Goal: Information Seeking & Learning: Learn about a topic

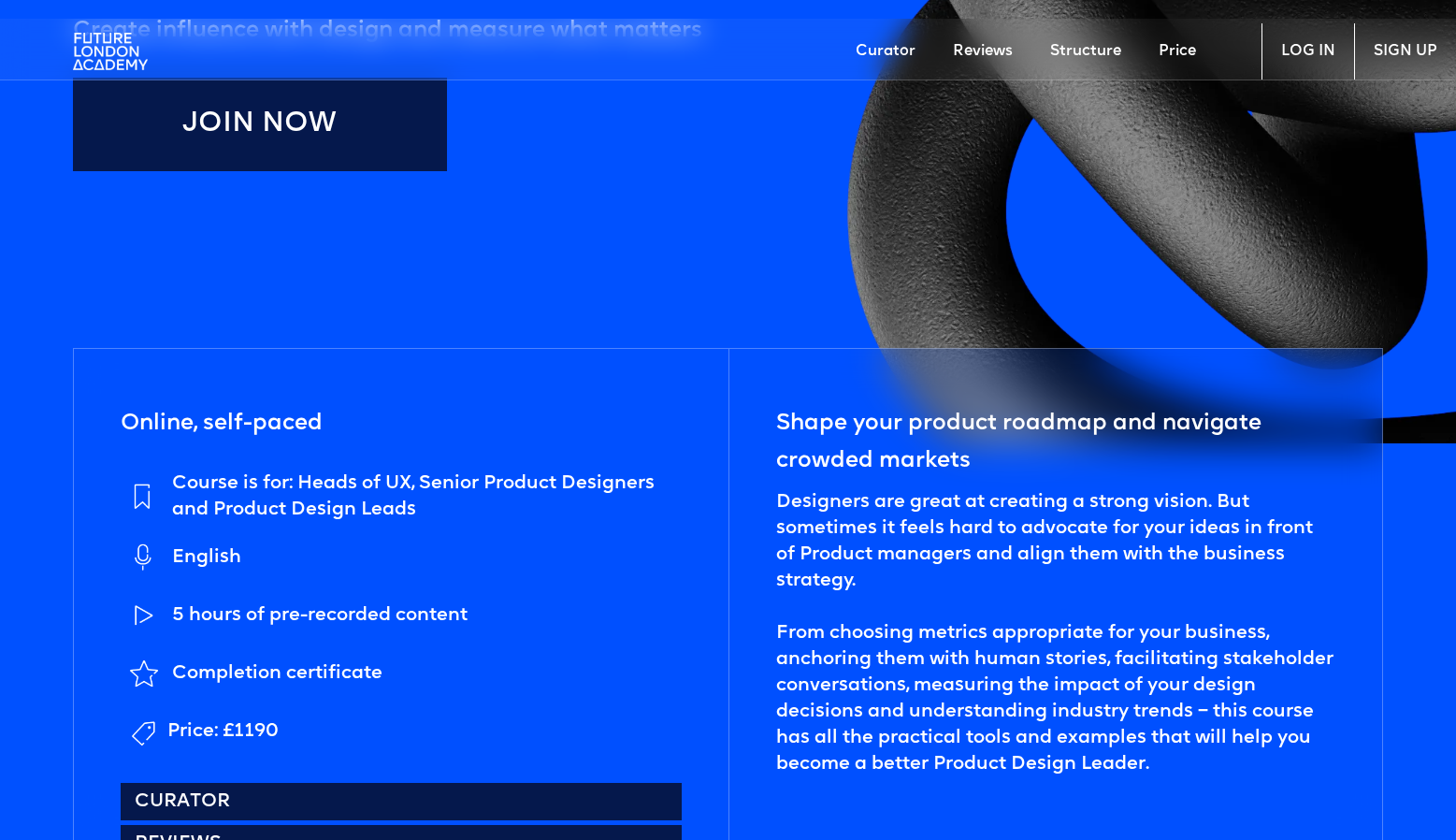
scroll to position [908, 0]
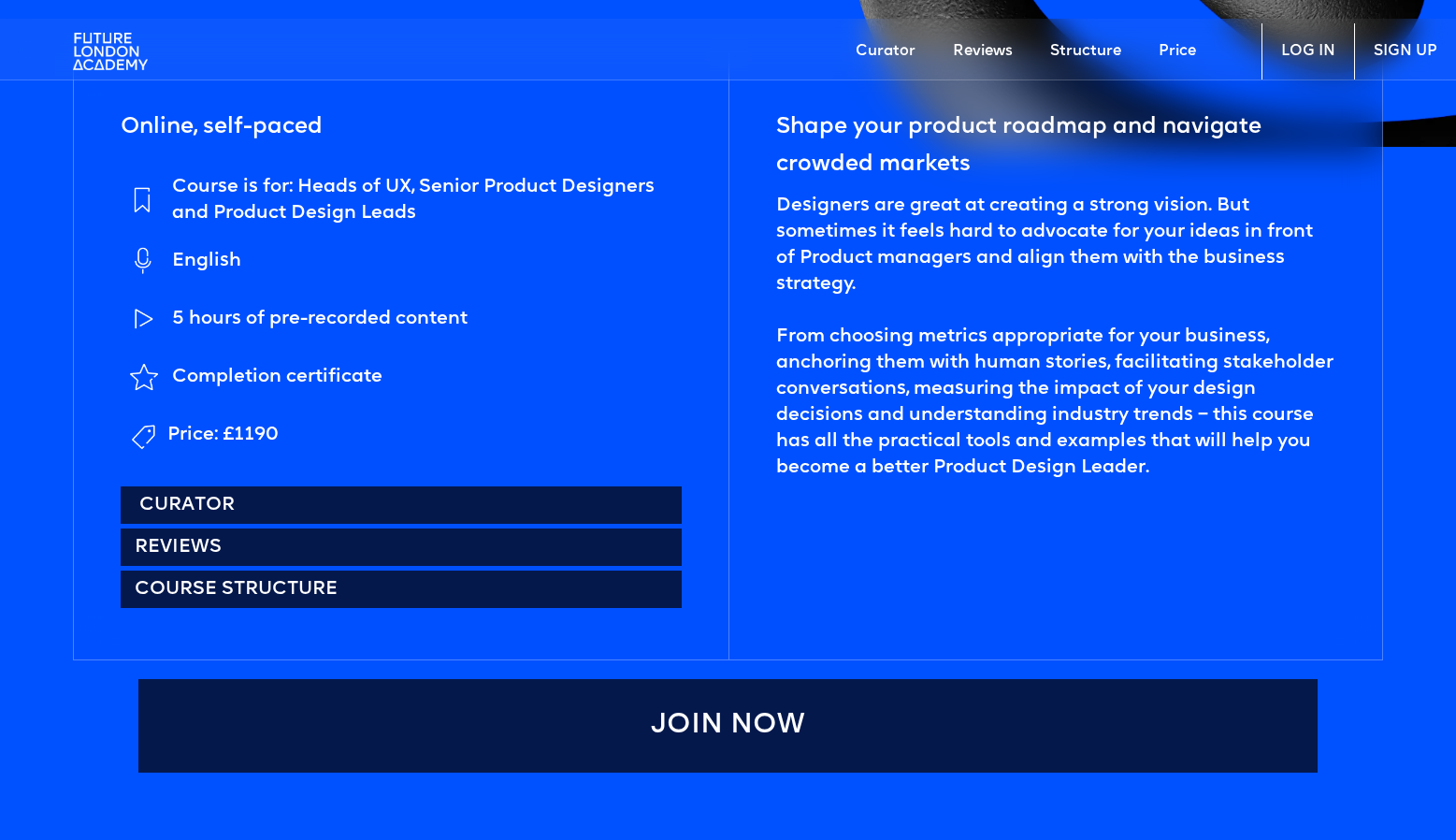
click at [284, 490] on link "Curator" at bounding box center [401, 505] width 562 height 38
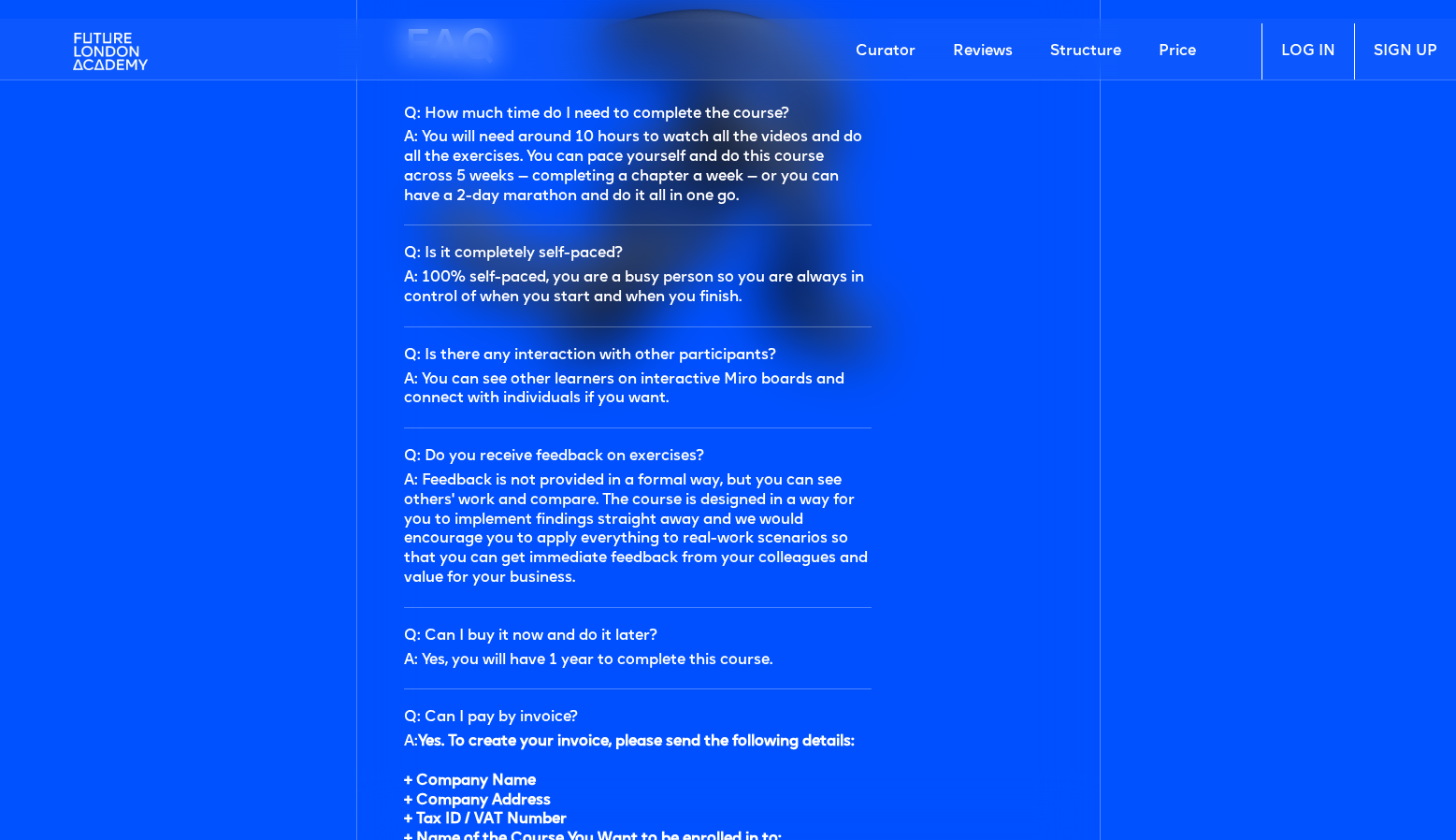
scroll to position [6036, 0]
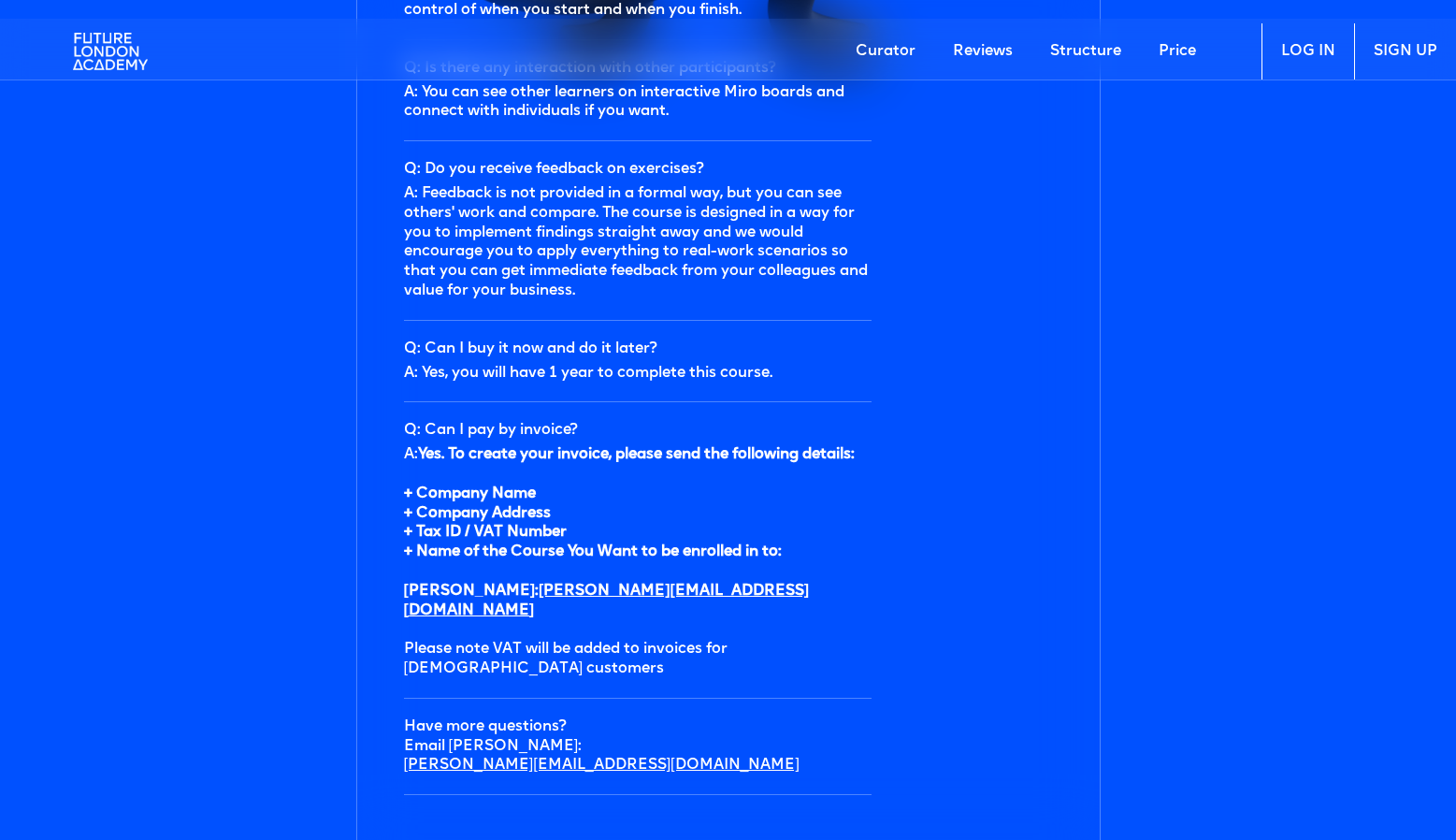
click at [978, 50] on link "Reviews" at bounding box center [982, 52] width 97 height 56
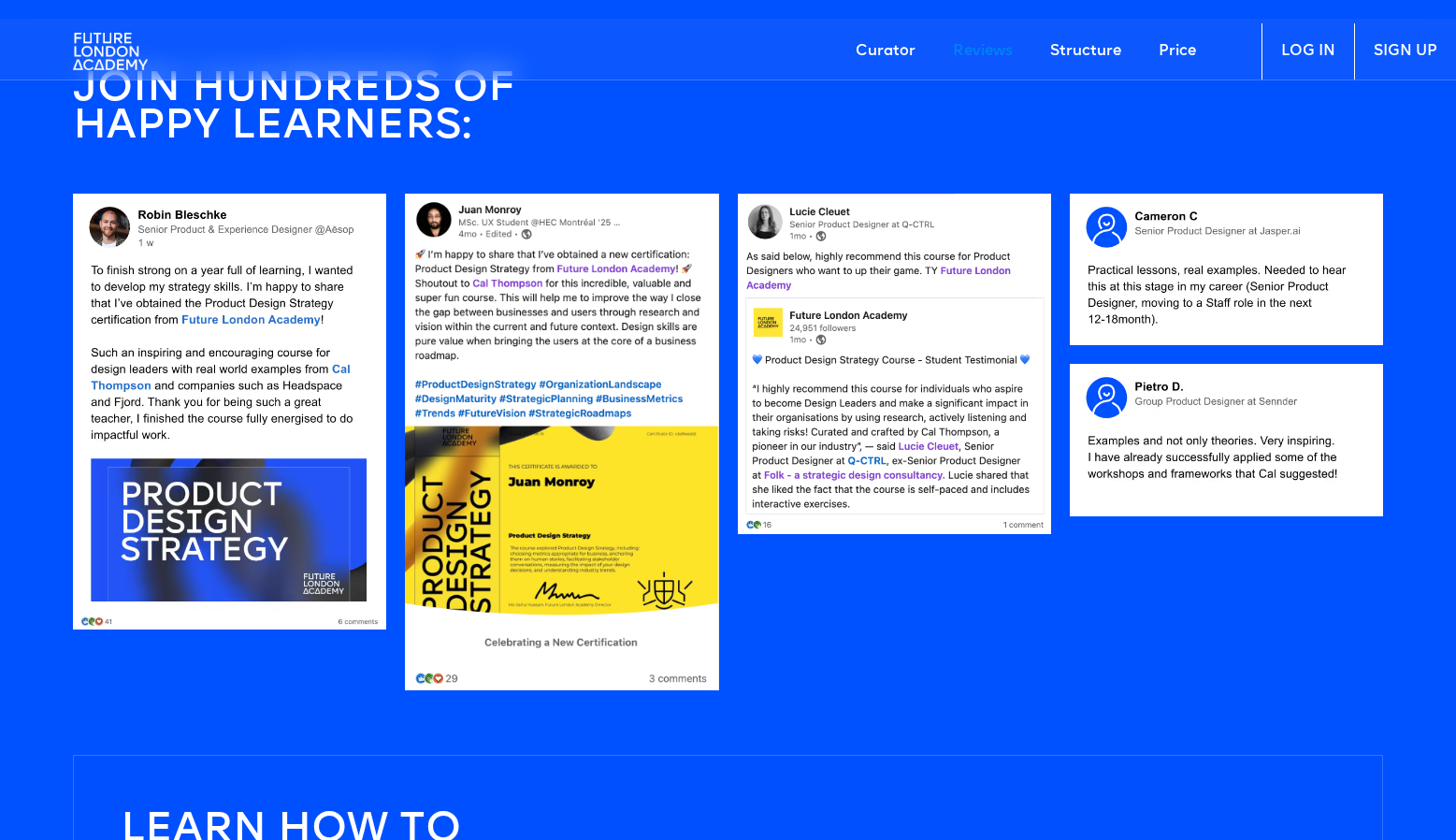
scroll to position [1713, 0]
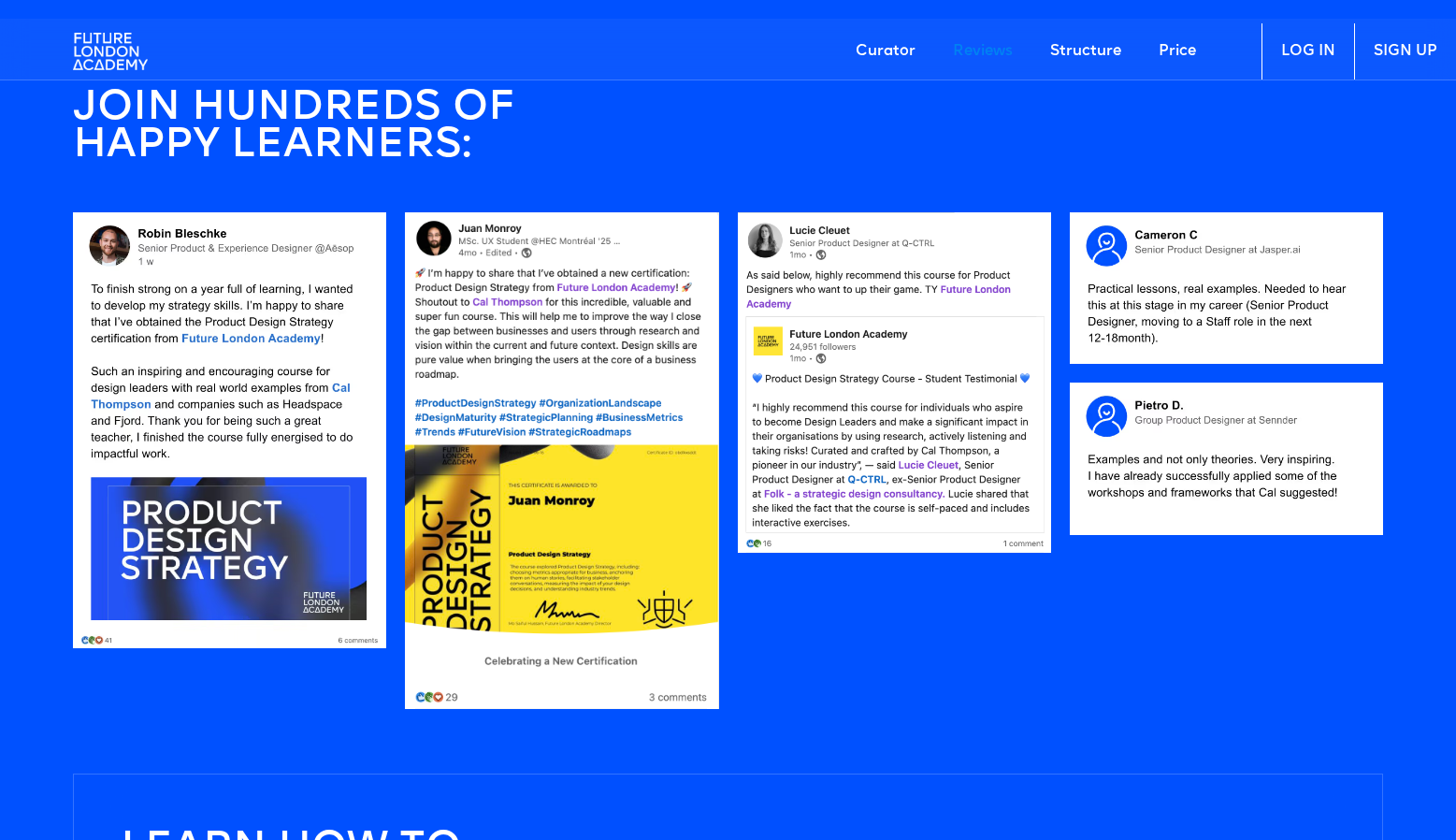
click at [896, 50] on link "Curator" at bounding box center [885, 52] width 97 height 56
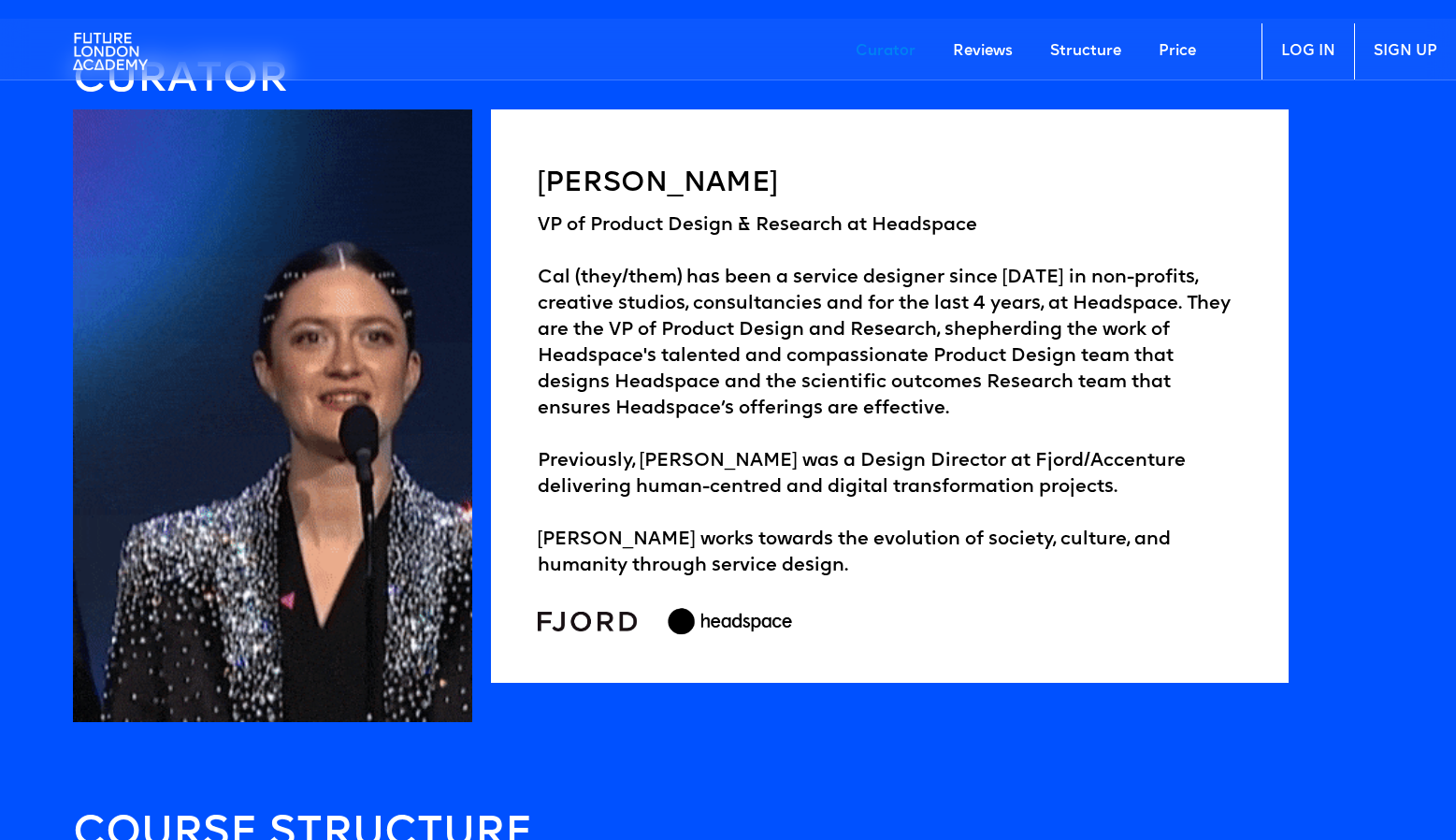
scroll to position [2933, 0]
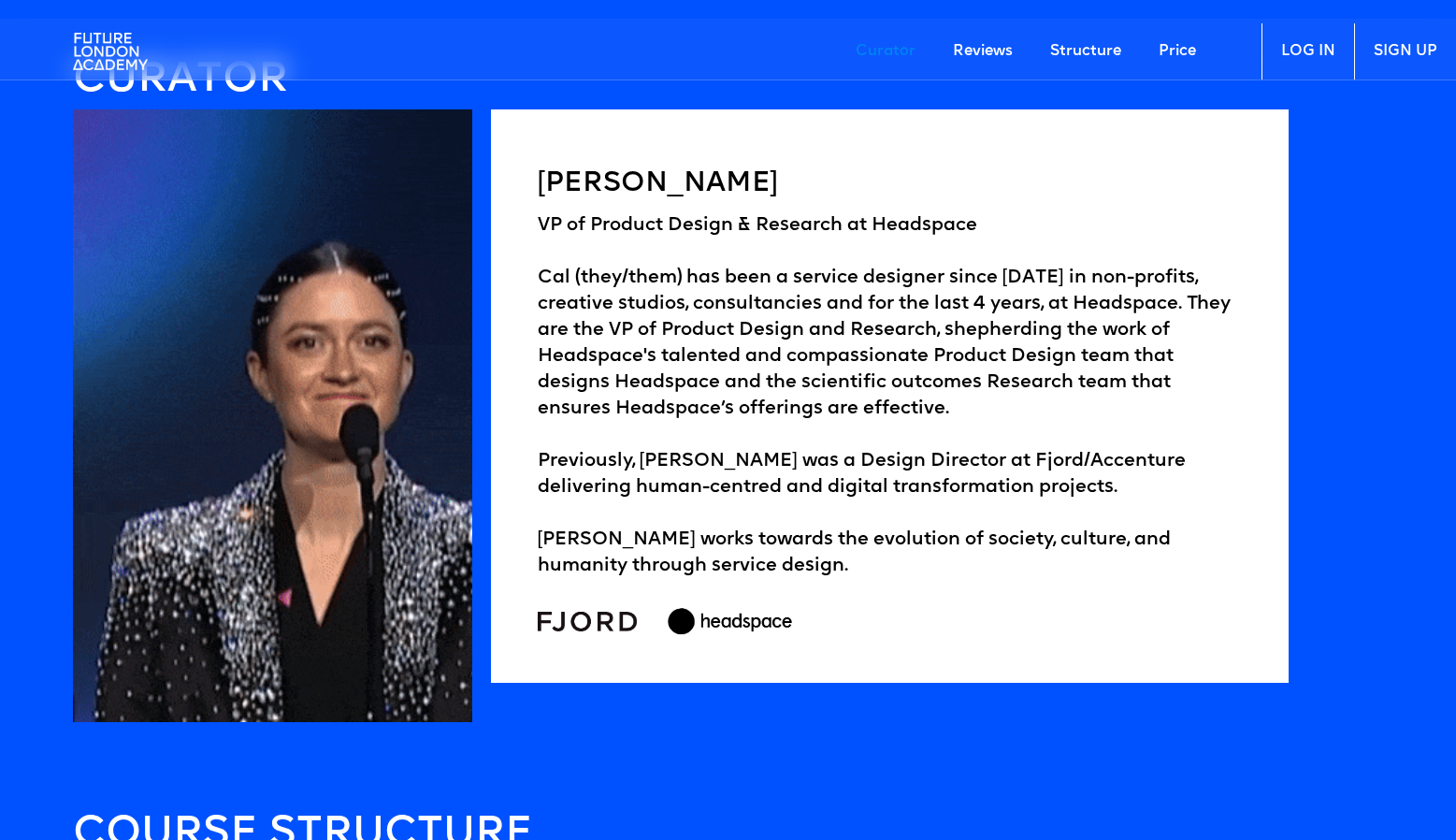
click at [1089, 53] on link "Structure" at bounding box center [1085, 52] width 108 height 56
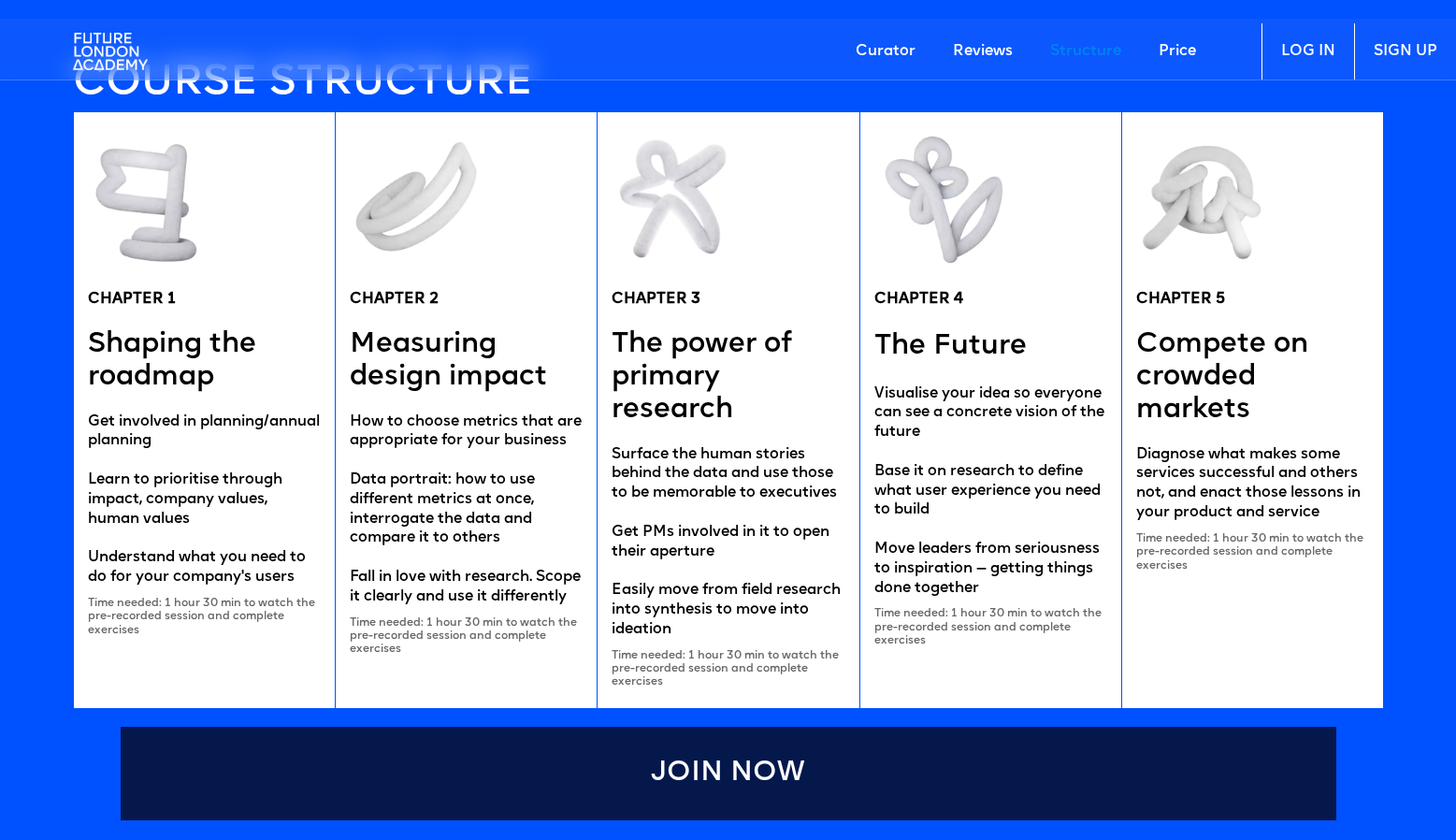
scroll to position [3687, 0]
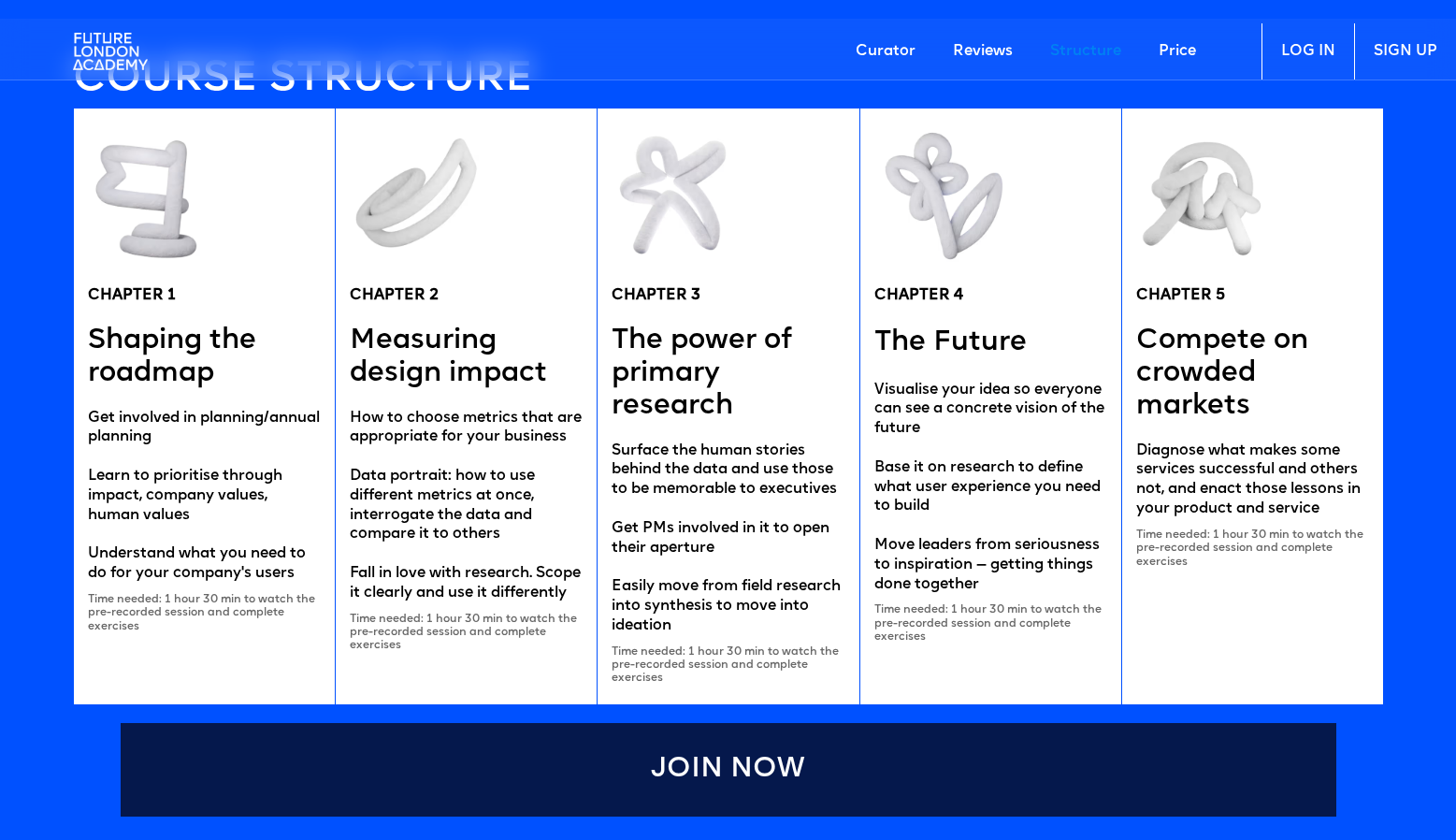
click at [1174, 55] on link "Price" at bounding box center [1178, 52] width 75 height 56
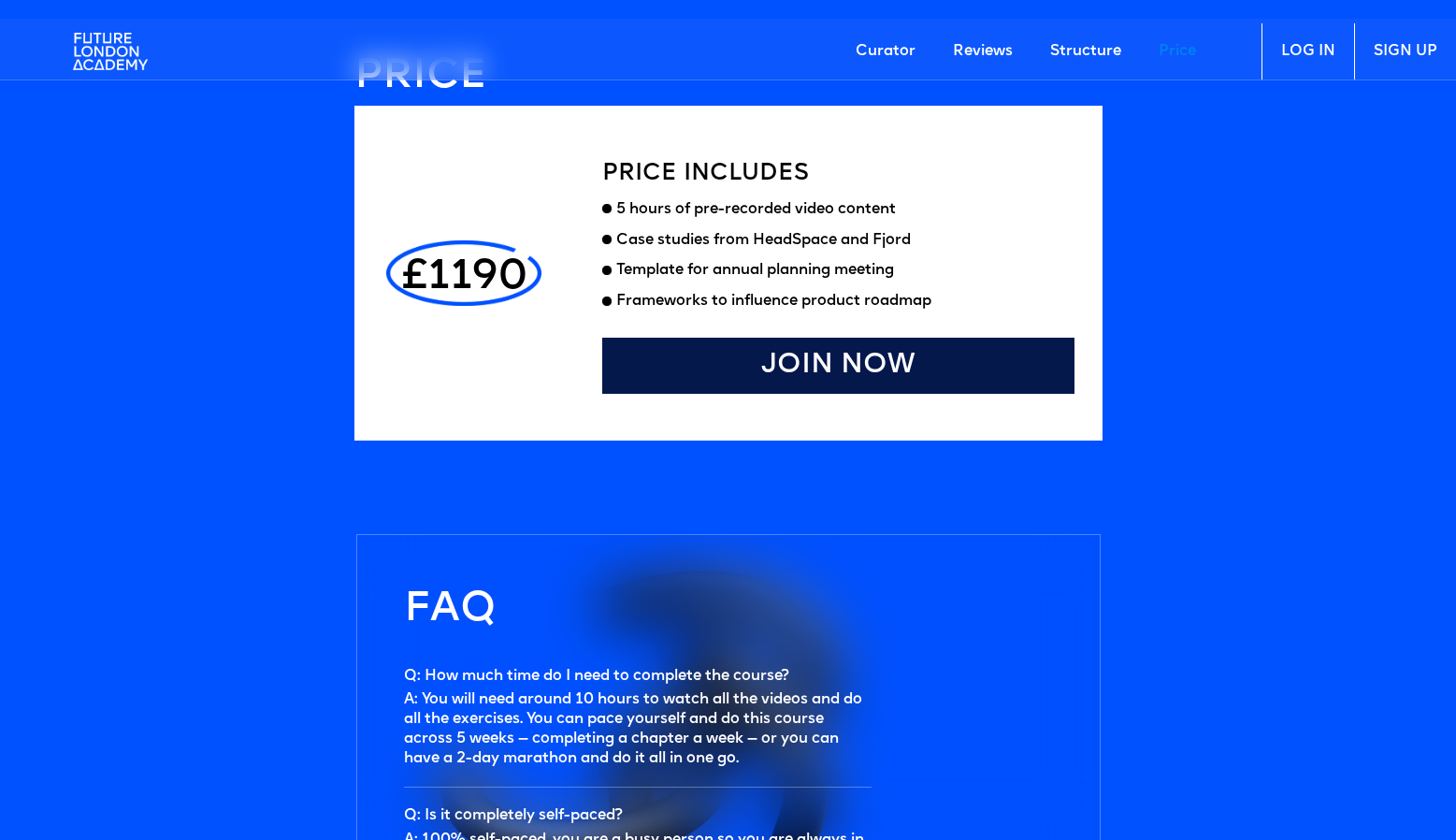
scroll to position [5188, 0]
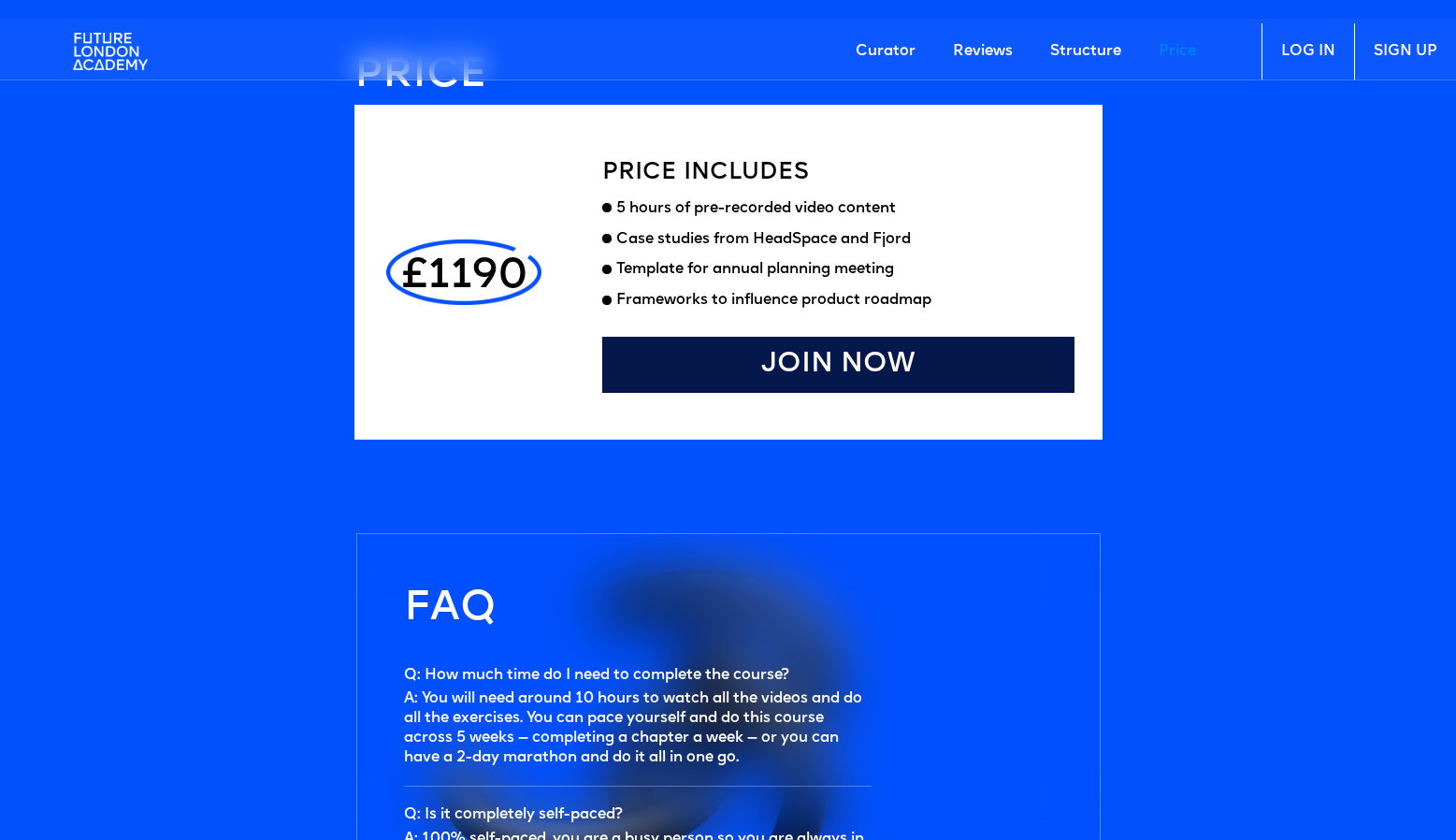
click at [1325, 55] on link "LOG IN" at bounding box center [1307, 52] width 92 height 56
